Goal: Task Accomplishment & Management: Use online tool/utility

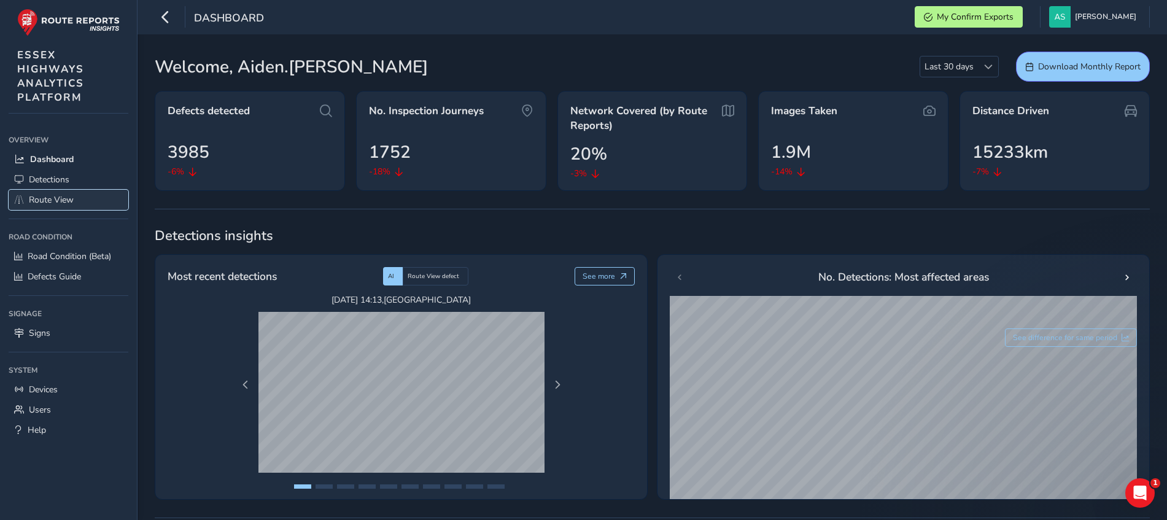
click at [82, 207] on link "Route View" at bounding box center [69, 200] width 120 height 20
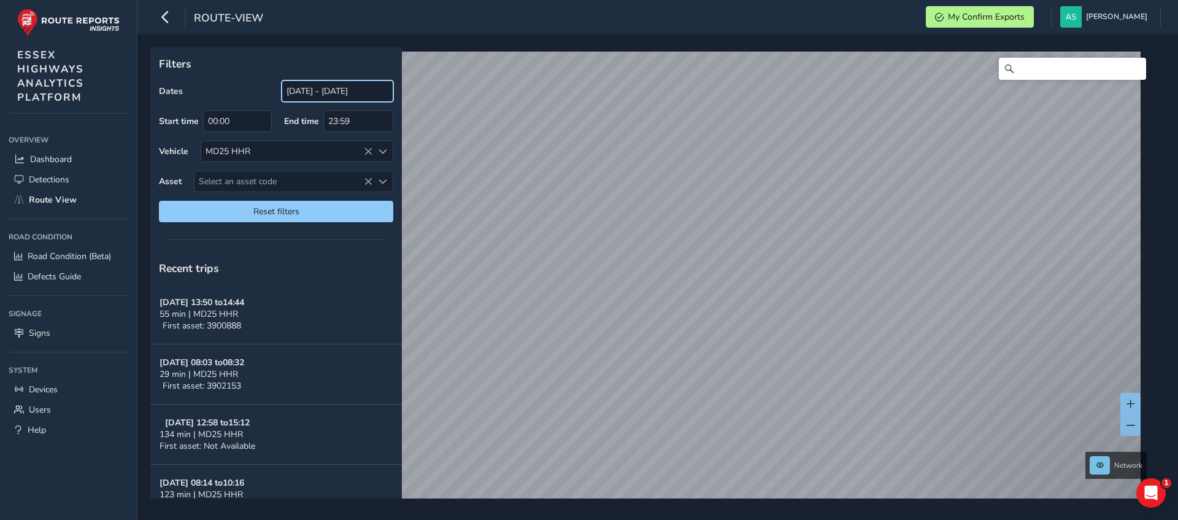
click at [330, 99] on input "[DATE] - [DATE]" at bounding box center [338, 90] width 112 height 21
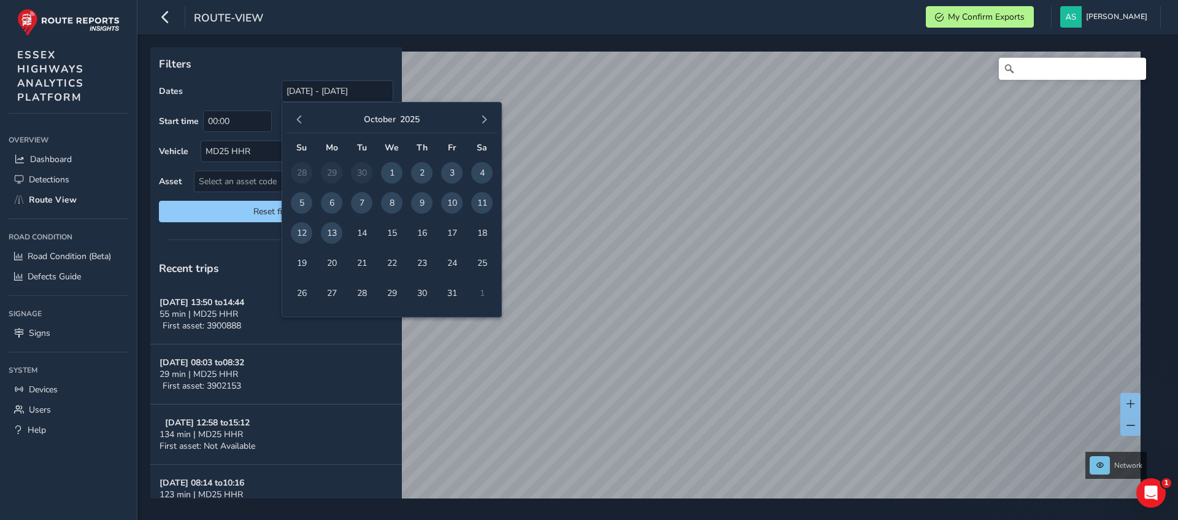
click at [450, 198] on span "10" at bounding box center [451, 202] width 21 height 21
type input "[DATE] - [DATE]"
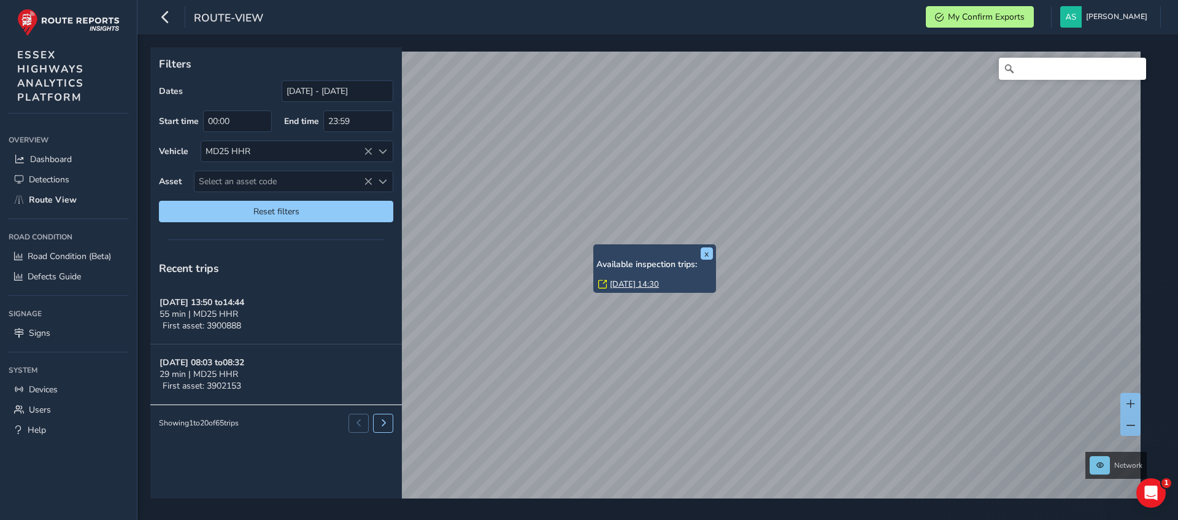
click at [628, 282] on link "[DATE] 14:30" at bounding box center [634, 284] width 49 height 11
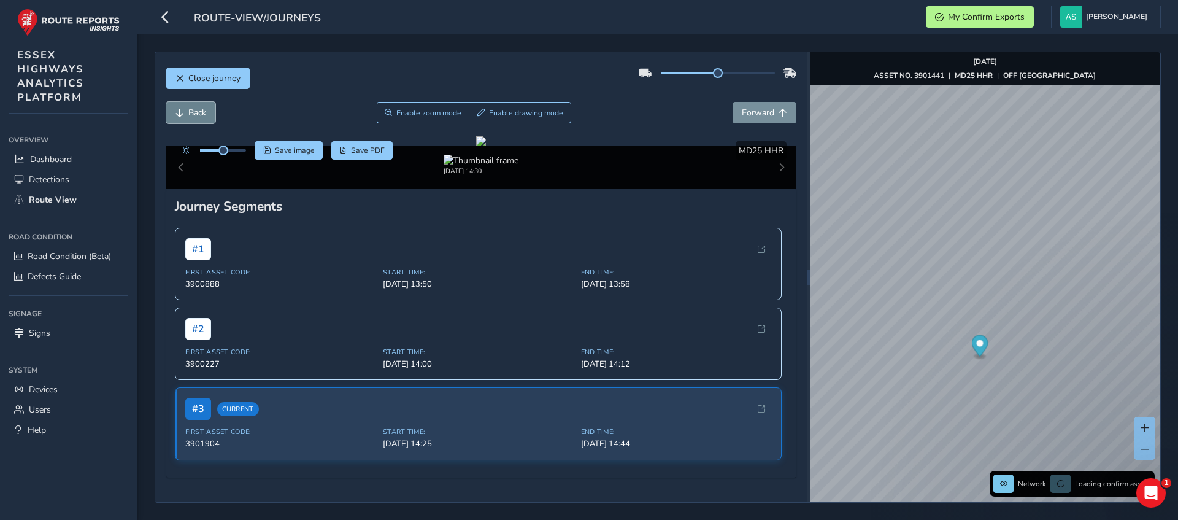
click at [206, 116] on span "Back" at bounding box center [197, 113] width 18 height 12
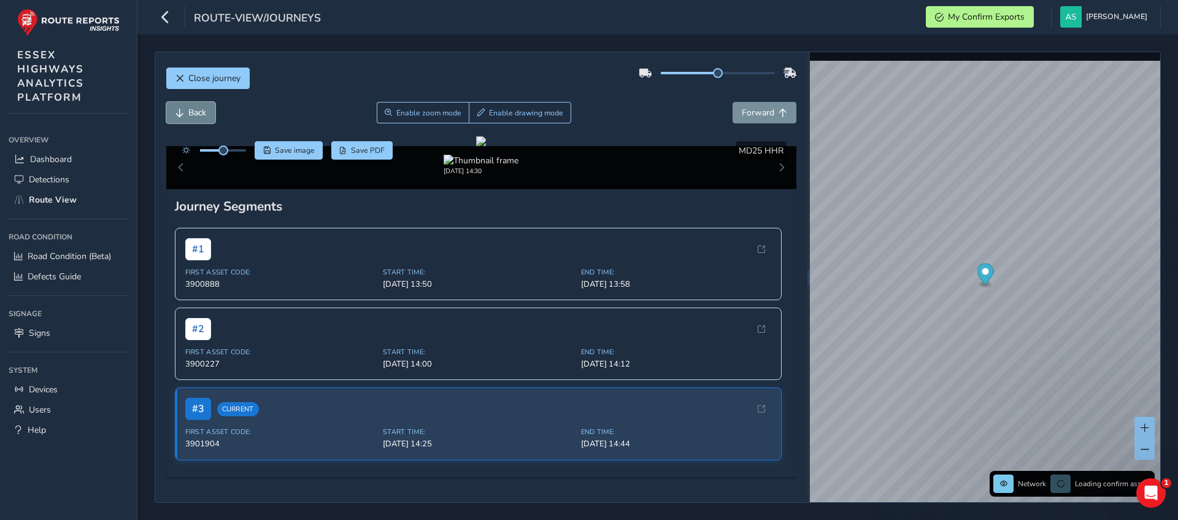
click at [206, 116] on span "Back" at bounding box center [197, 113] width 18 height 12
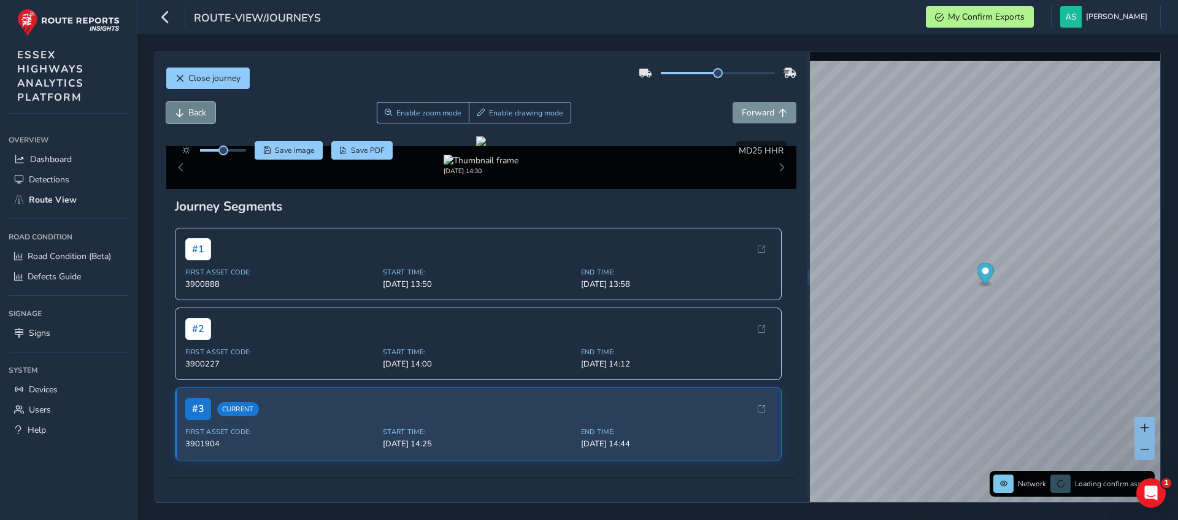
click at [206, 116] on span "Back" at bounding box center [197, 113] width 18 height 12
click at [759, 109] on span "Forward" at bounding box center [758, 113] width 33 height 12
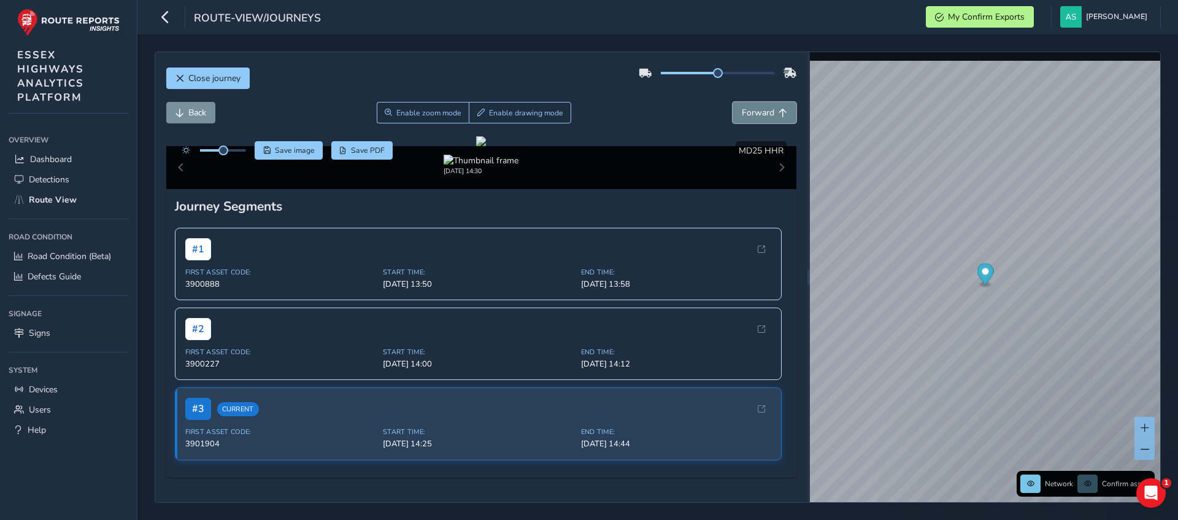
click at [759, 109] on span "Forward" at bounding box center [758, 113] width 33 height 12
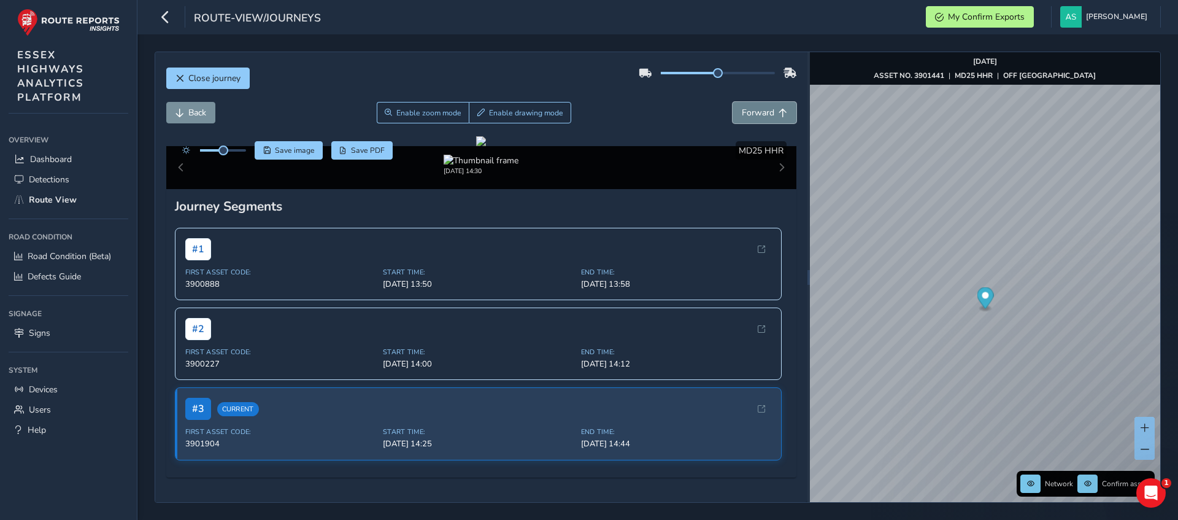
click at [759, 109] on span "Forward" at bounding box center [758, 113] width 33 height 12
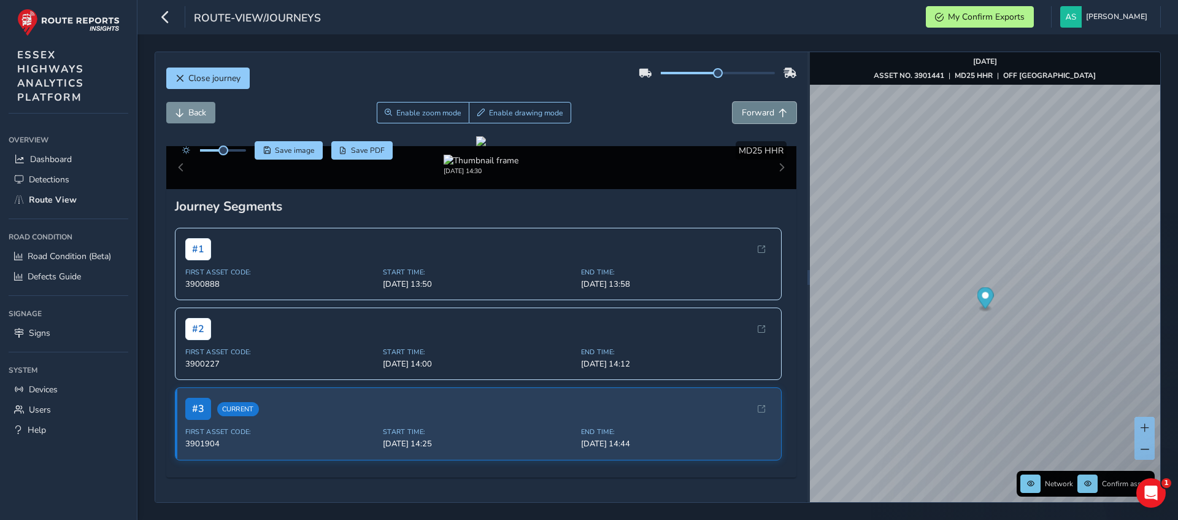
click at [759, 109] on span "Forward" at bounding box center [758, 113] width 33 height 12
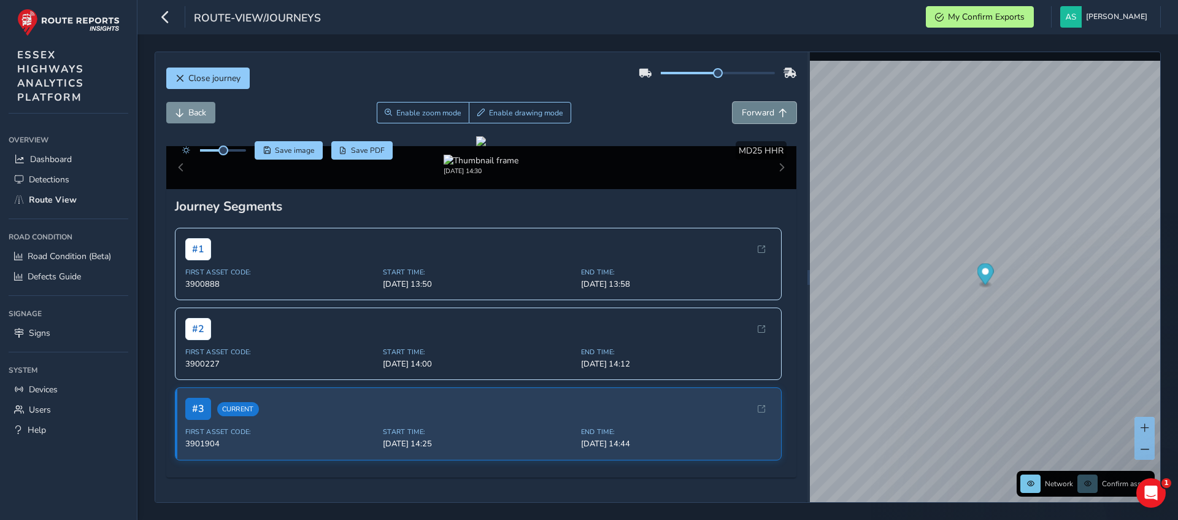
click at [759, 109] on span "Forward" at bounding box center [758, 113] width 33 height 12
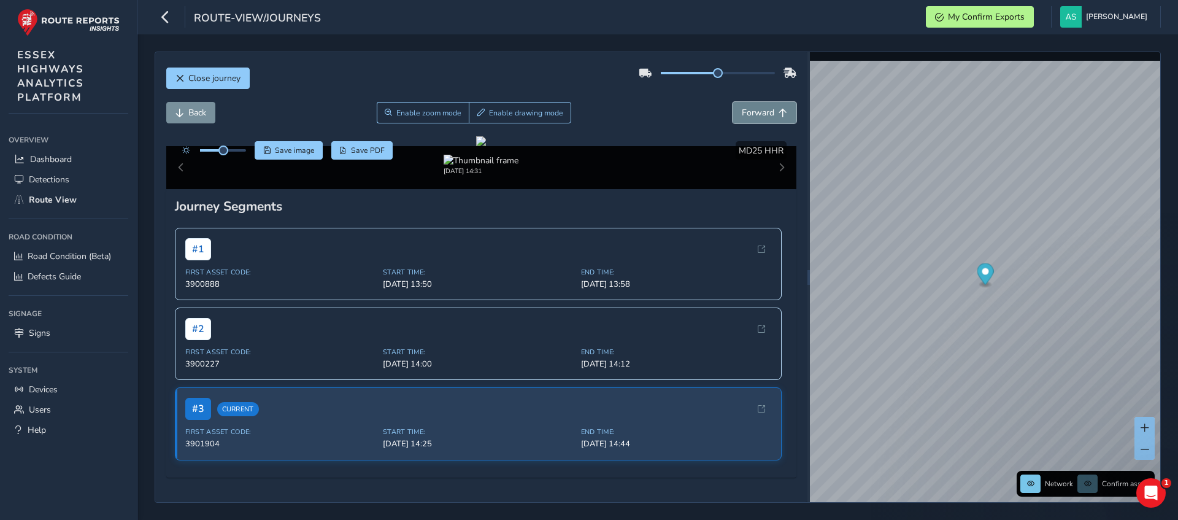
click at [759, 109] on span "Forward" at bounding box center [758, 113] width 33 height 12
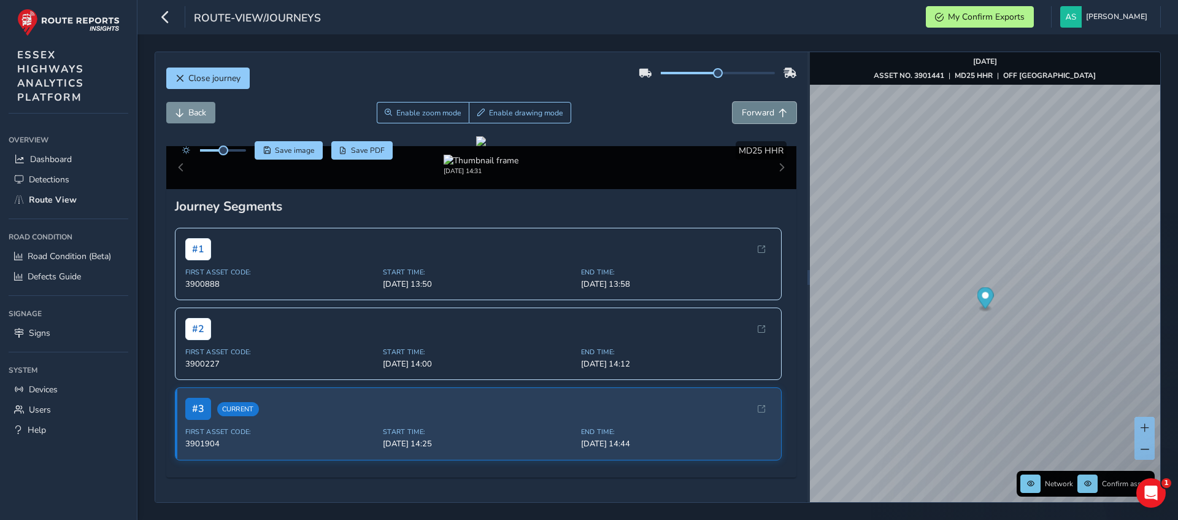
click at [759, 109] on span "Forward" at bounding box center [758, 113] width 33 height 12
click at [753, 110] on span "Forward" at bounding box center [758, 113] width 33 height 12
click at [754, 110] on span "Forward" at bounding box center [758, 113] width 33 height 12
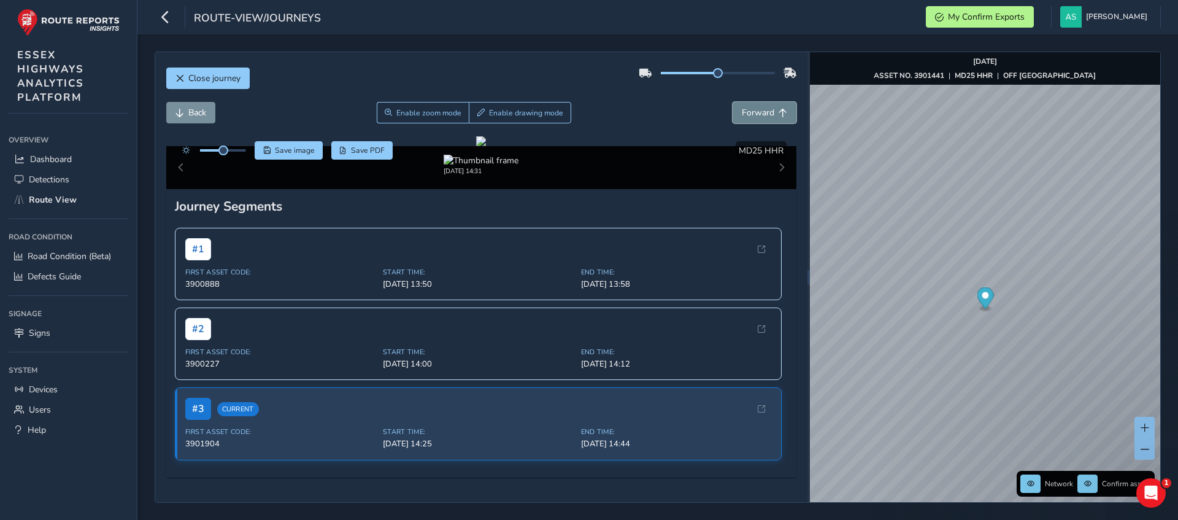
click at [754, 110] on span "Forward" at bounding box center [758, 113] width 33 height 12
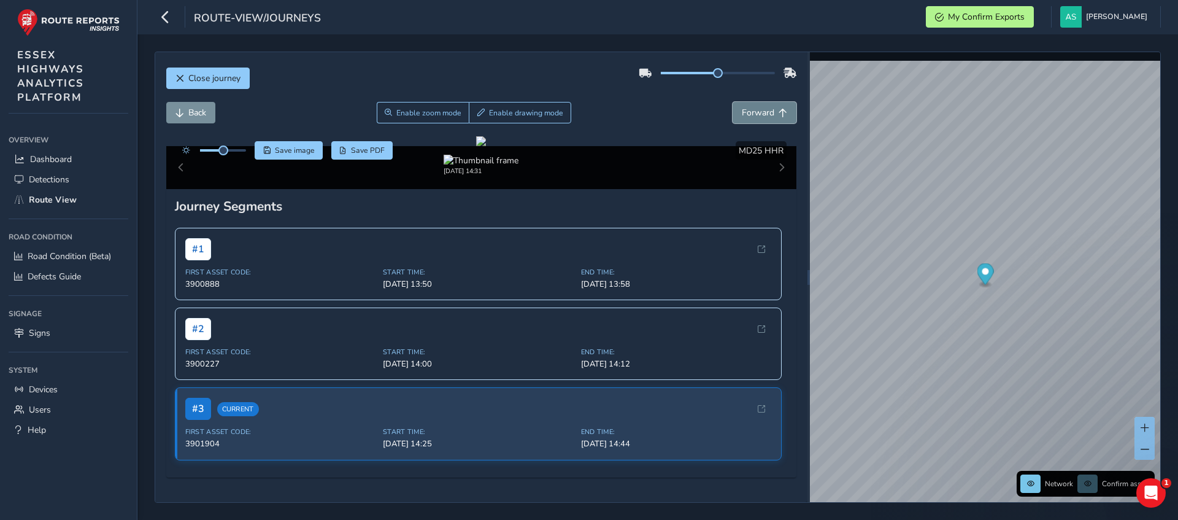
click at [754, 110] on span "Forward" at bounding box center [758, 113] width 33 height 12
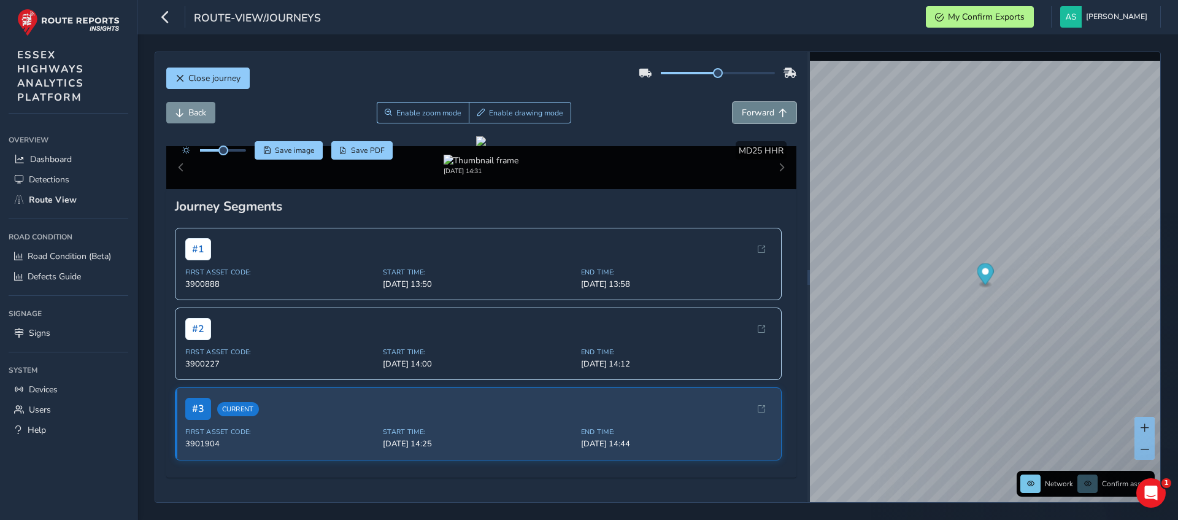
click at [754, 110] on span "Forward" at bounding box center [758, 113] width 33 height 12
click at [733, 115] on button "Forward" at bounding box center [765, 112] width 64 height 21
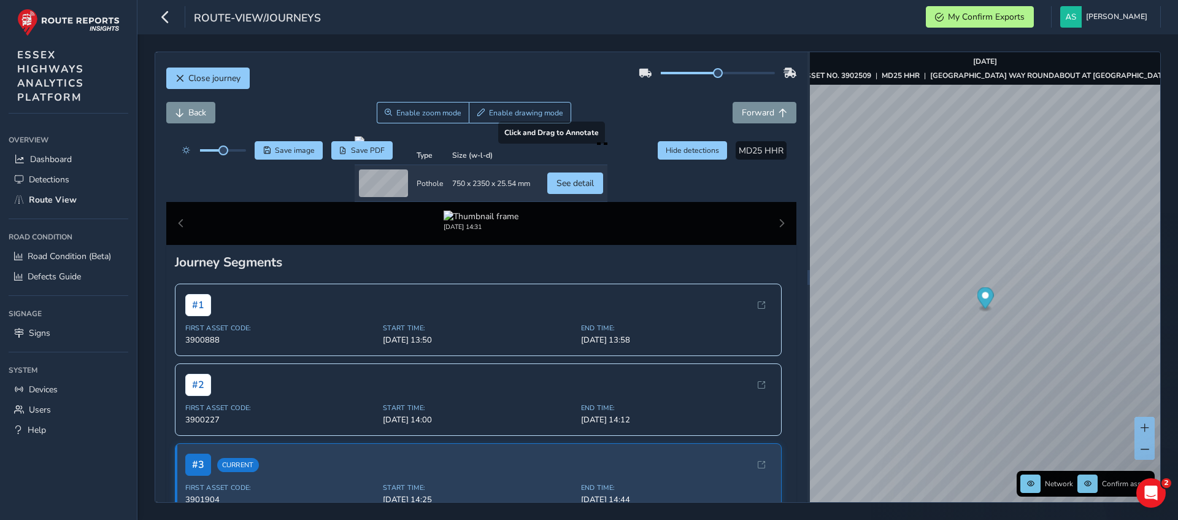
click at [607, 146] on div at bounding box center [481, 141] width 253 height 10
click at [193, 115] on span "Back" at bounding box center [197, 113] width 18 height 12
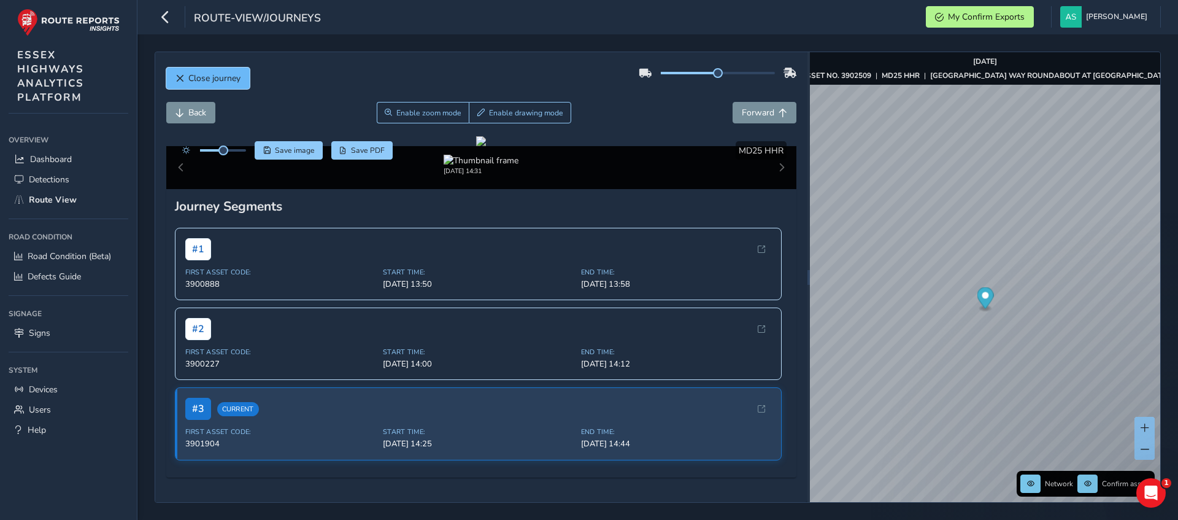
click at [209, 80] on span "Close journey" at bounding box center [214, 78] width 52 height 12
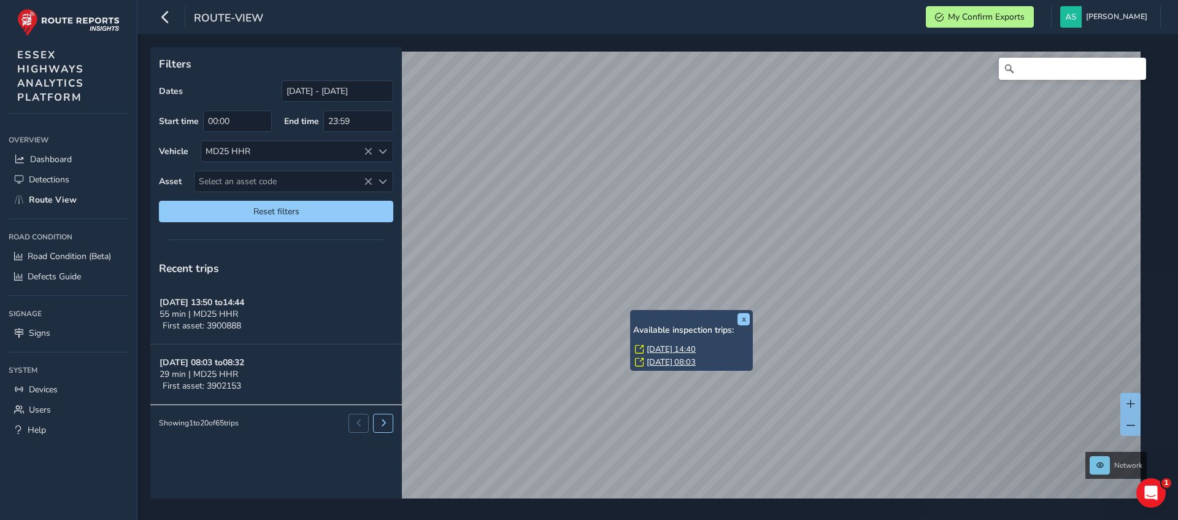
click at [665, 361] on link "[DATE] 08:03" at bounding box center [671, 362] width 49 height 11
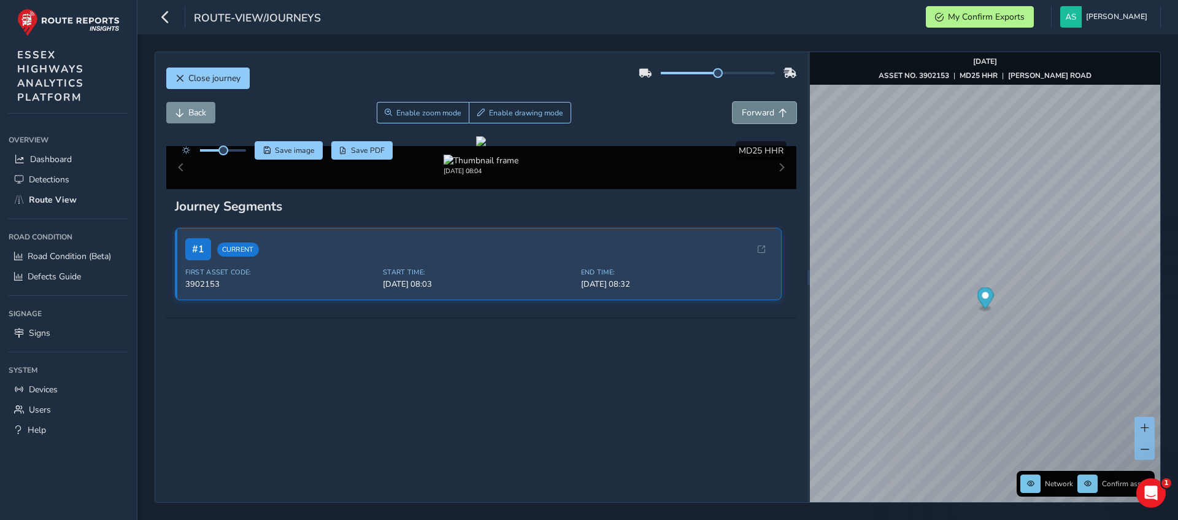
click at [749, 115] on span "Forward" at bounding box center [758, 113] width 33 height 12
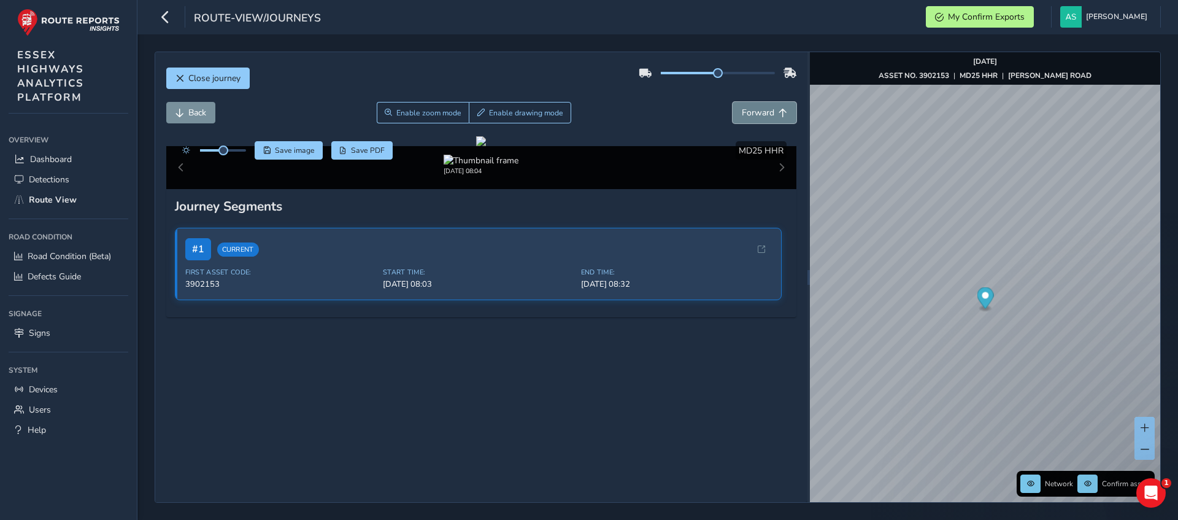
click at [749, 115] on span "Forward" at bounding box center [758, 113] width 33 height 12
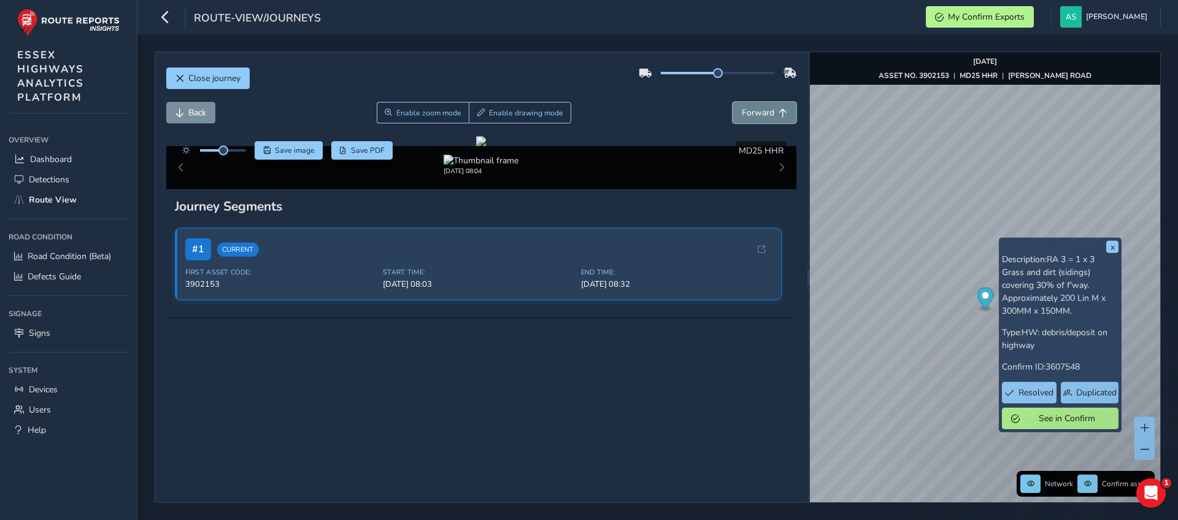
click at [760, 111] on span "Forward" at bounding box center [758, 113] width 33 height 12
click at [762, 112] on span "Forward" at bounding box center [758, 113] width 33 height 12
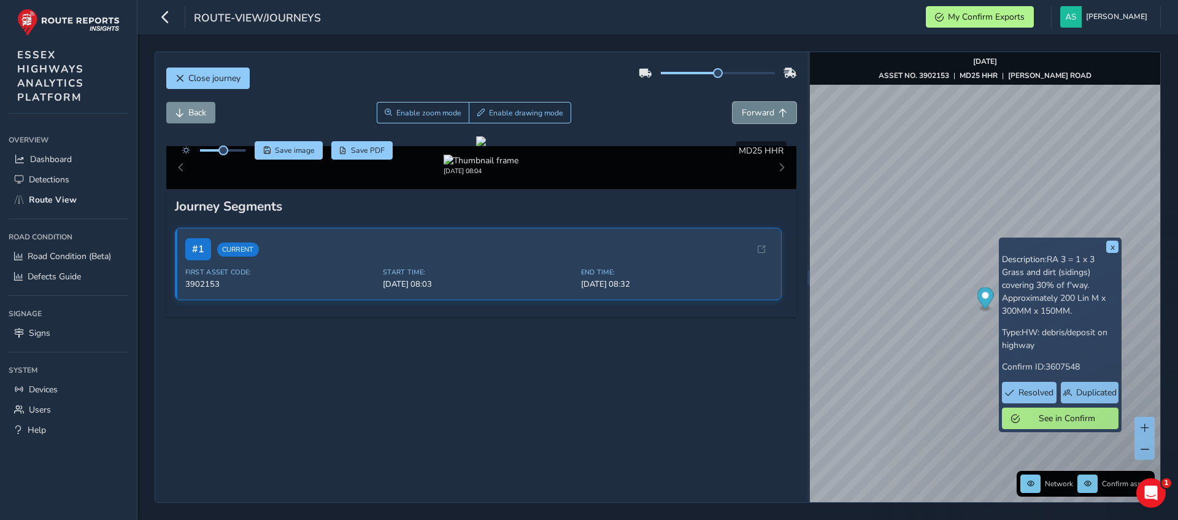
click at [762, 112] on span "Forward" at bounding box center [758, 113] width 33 height 12
click at [1116, 246] on button "x" at bounding box center [1112, 247] width 12 height 12
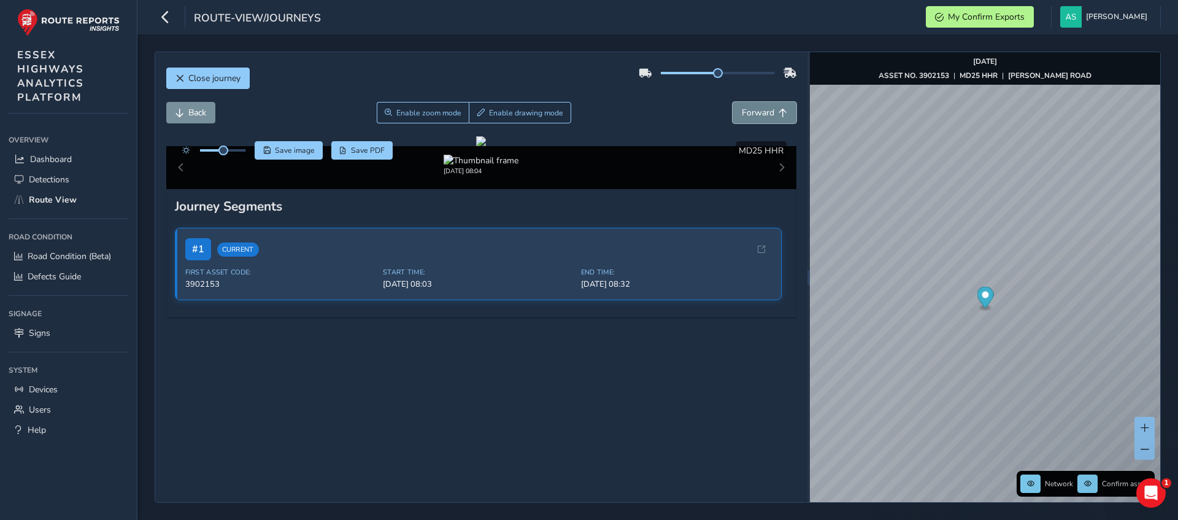
click at [770, 122] on button "Forward" at bounding box center [765, 112] width 64 height 21
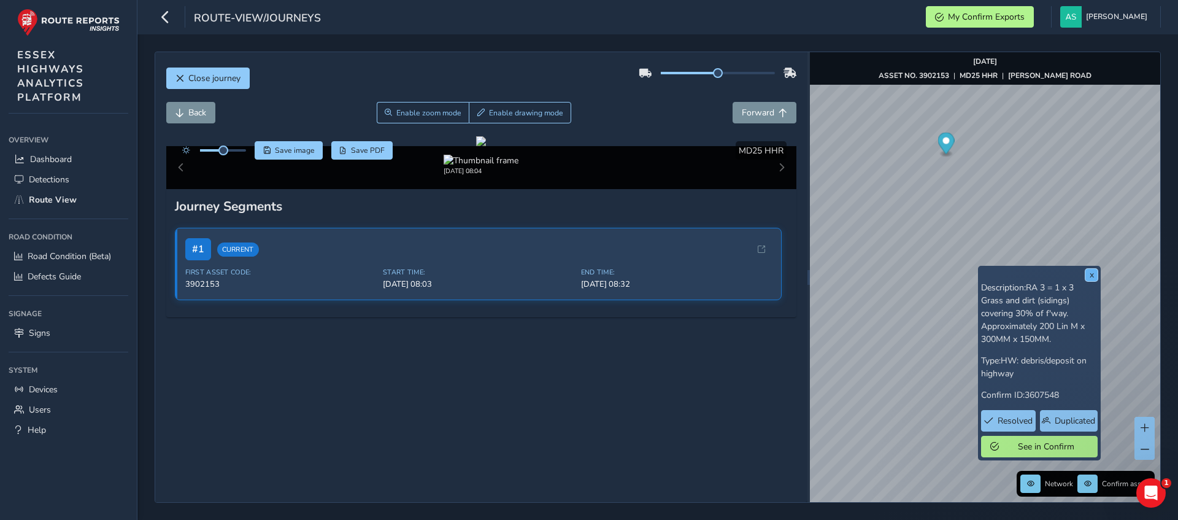
click at [1090, 272] on button "x" at bounding box center [1092, 275] width 12 height 12
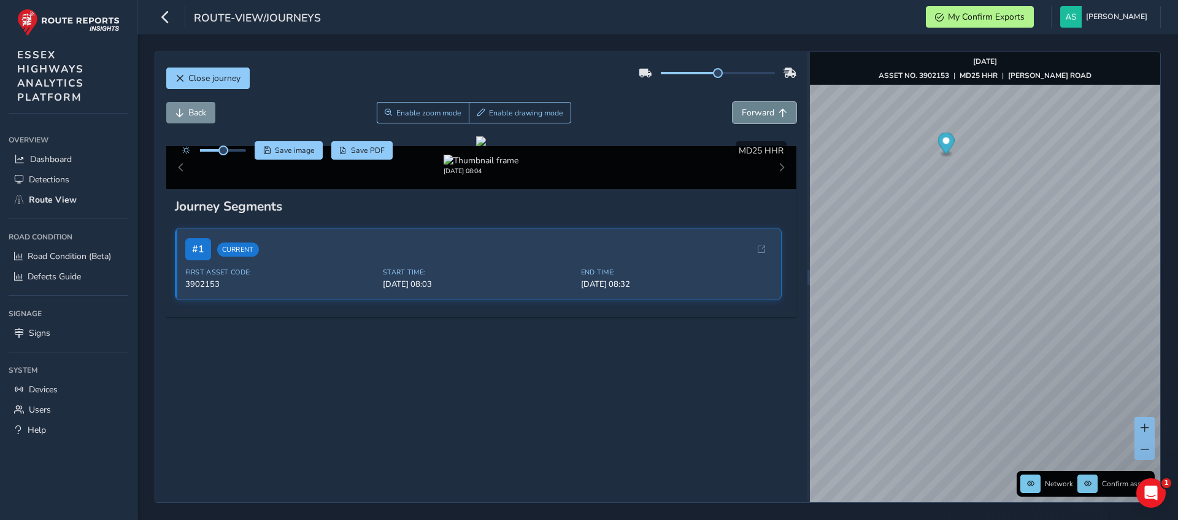
click at [765, 109] on button "Forward" at bounding box center [765, 112] width 64 height 21
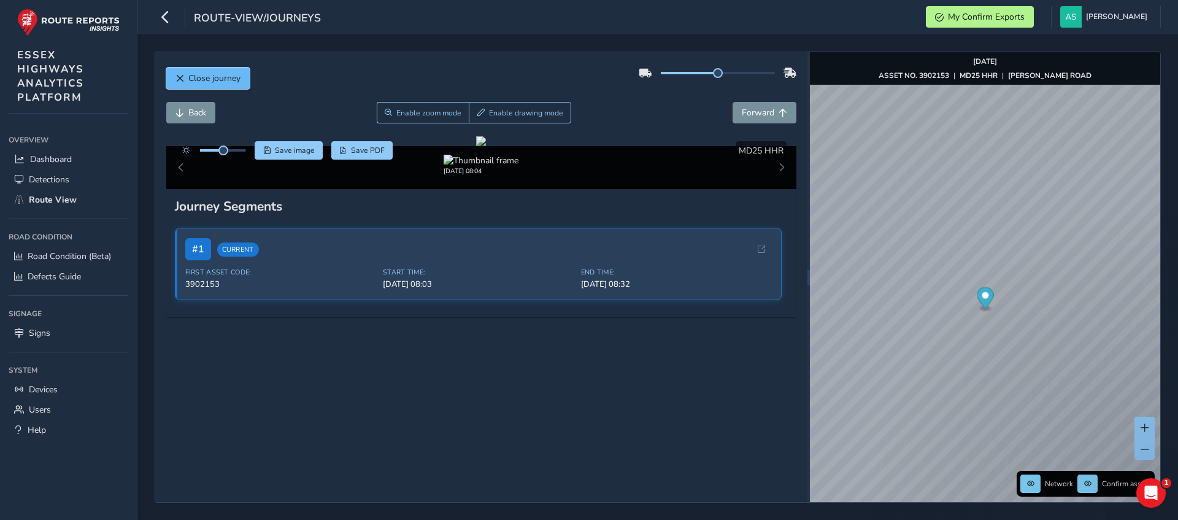
click at [235, 84] on button "Close journey" at bounding box center [207, 77] width 83 height 21
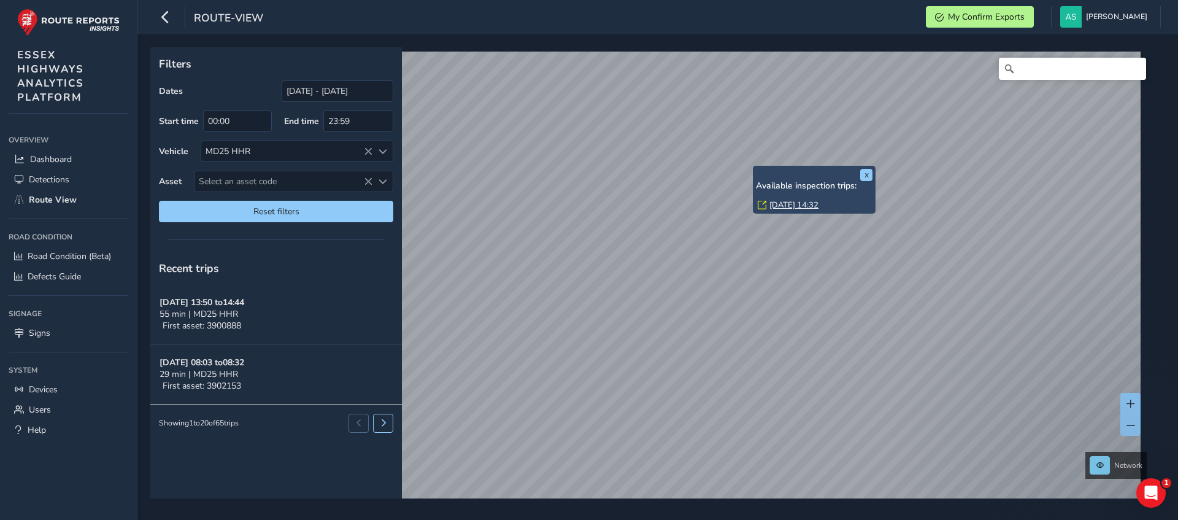
click at [795, 206] on link "[DATE] 14:32" at bounding box center [793, 204] width 49 height 11
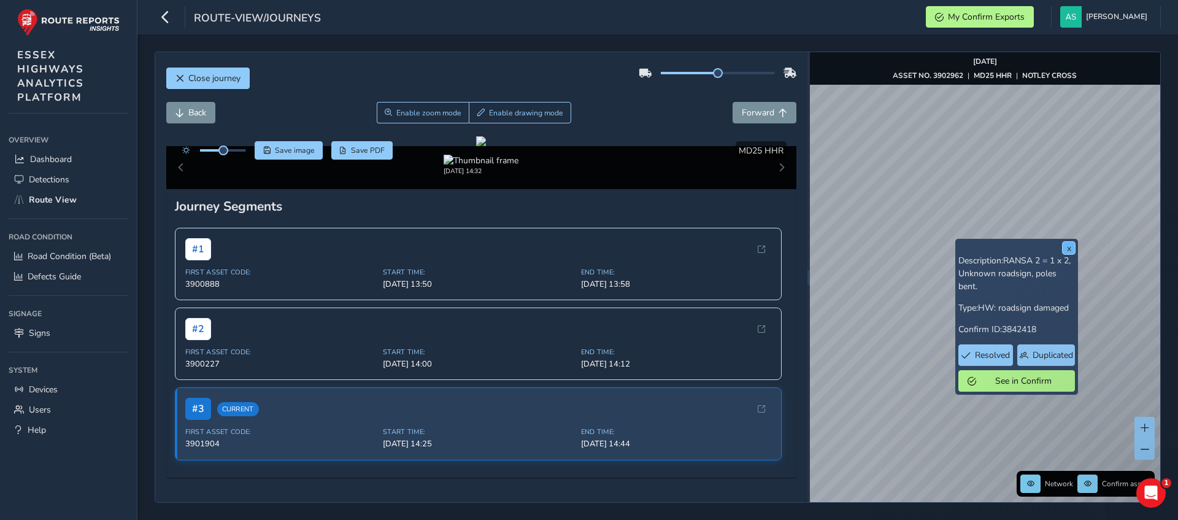
click at [1067, 249] on button "x" at bounding box center [1069, 248] width 12 height 12
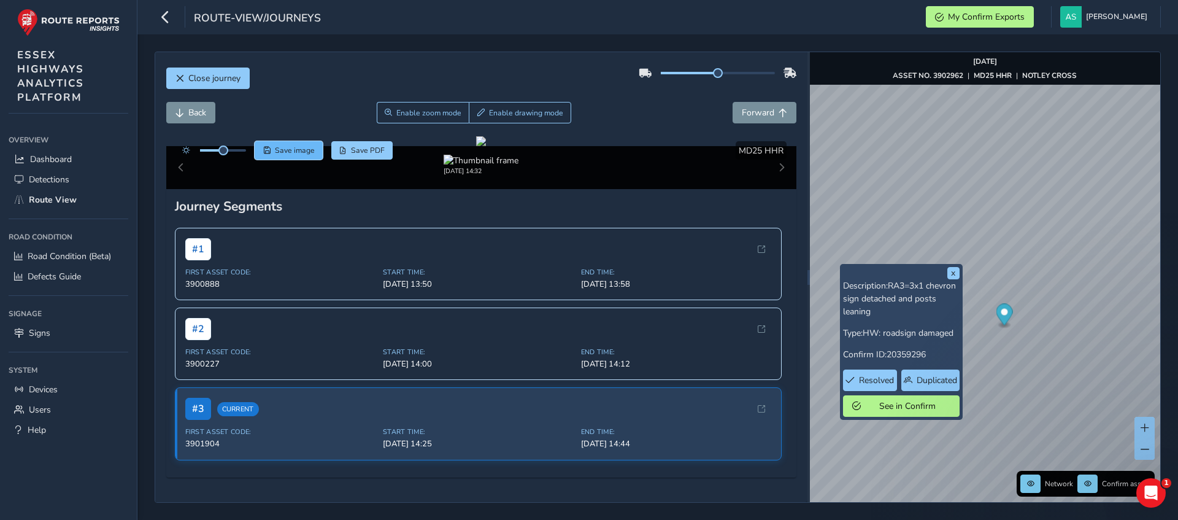
click at [293, 149] on span "Save image" at bounding box center [295, 150] width 40 height 10
